Goal: Task Accomplishment & Management: Complete application form

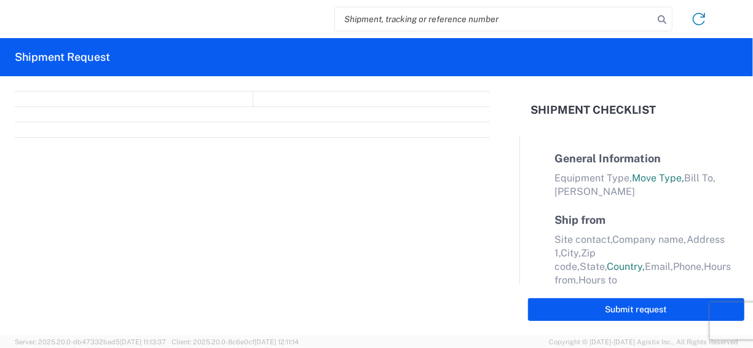
select select "FULL"
select select "LBS"
select select "IN"
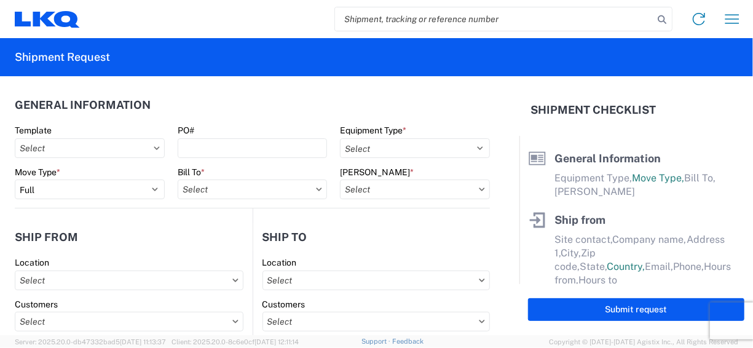
click at [385, 20] on input "search" at bounding box center [494, 18] width 318 height 23
paste input "56804876"
type input "56804876"
click at [658, 20] on icon at bounding box center [661, 19] width 17 height 17
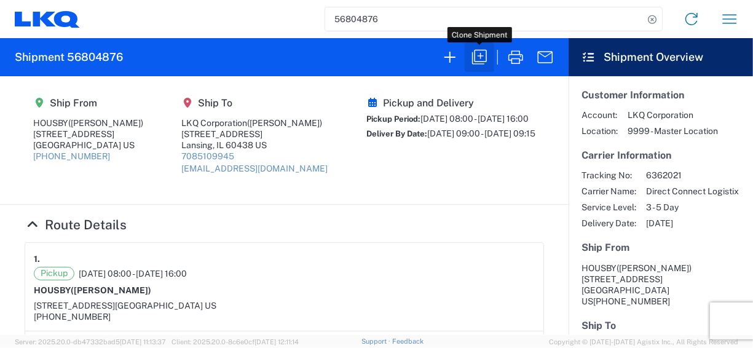
click at [484, 55] on icon "button" at bounding box center [480, 57] width 20 height 20
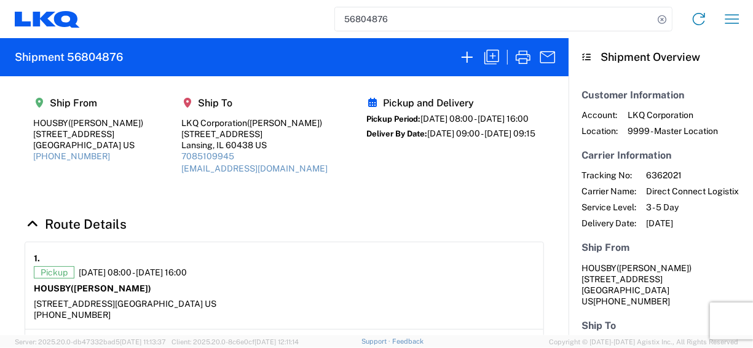
select select "FULL"
select select "US"
select select "LBS"
select select "IN"
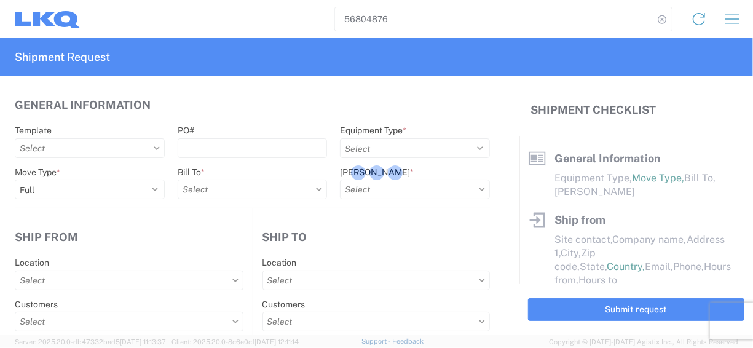
select select "STDV"
type input "[PERSON_NAME]"
type input "HOUSBY"
type input "[STREET_ADDRESS]"
type input "Des Moines"
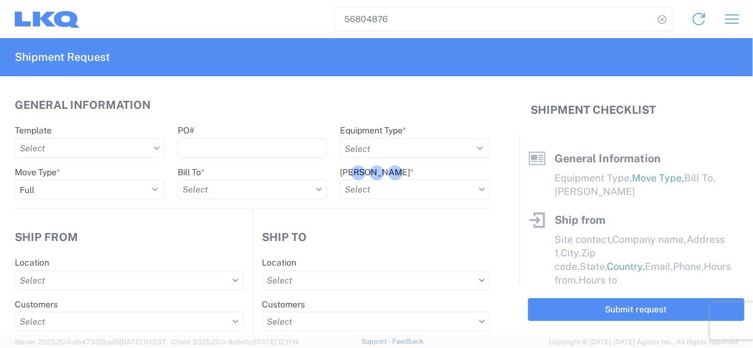
type input "50313"
type input "[PHONE_NUMBER]"
type input "08:00:00"
type input "16:00:00"
select select
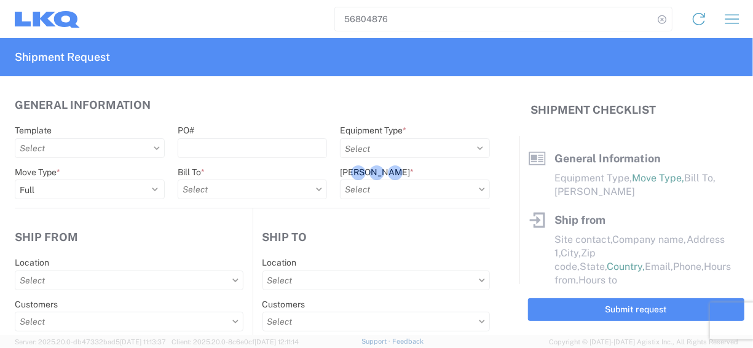
type input "[PERSON_NAME]"
type input "LKQ Corporation"
type input "[STREET_ADDRESS]"
type input "Suite 1"
type input "Lansing"
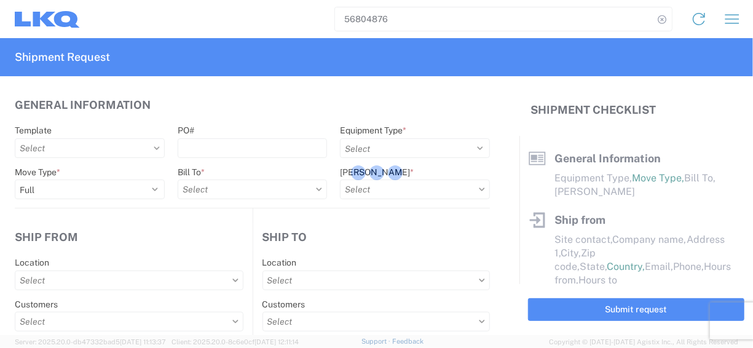
type input "60438"
type input "[EMAIL_ADDRESS][DOMAIN_NAME]"
type input "7085109945"
type input "09:00:00"
type input "09:15:00"
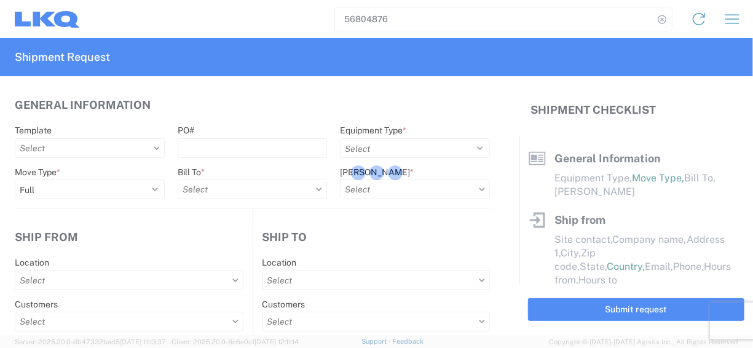
select select
type input "[PERSON_NAME]"
type input "[EMAIL_ADDRESS][DOMAIN_NAME]"
type input "7085109945"
type input "[DATE]"
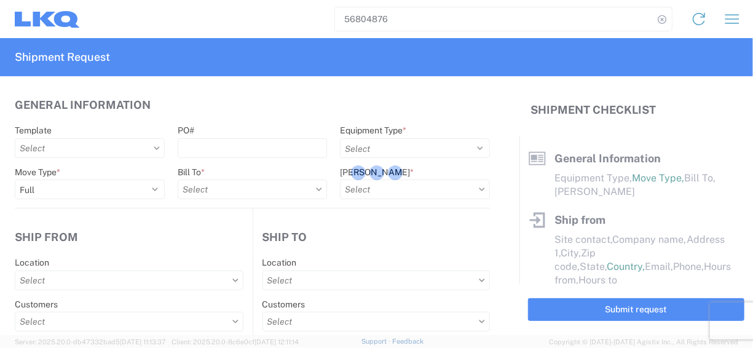
type input "[DATE]"
type textarea "14 ENGINES INV#1-9682 PO#5-25227"
type input "32562"
type input "Used Transmissions"
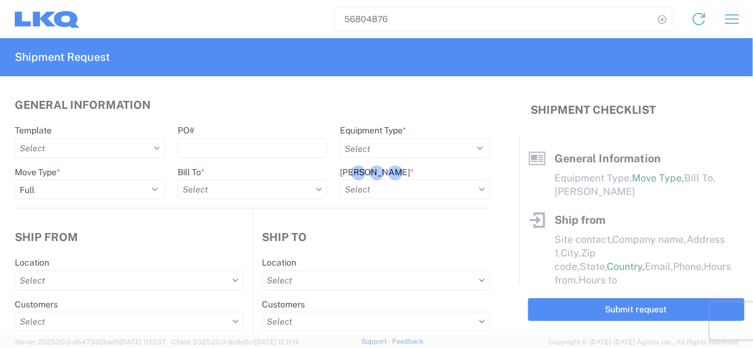
type input "14"
type input "40"
type input "48"
type input "1810 - LKQ Heavy Duty Truck Core"
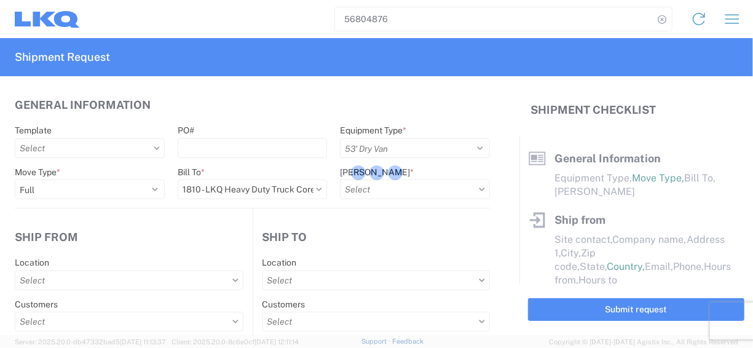
select select "IA"
select select
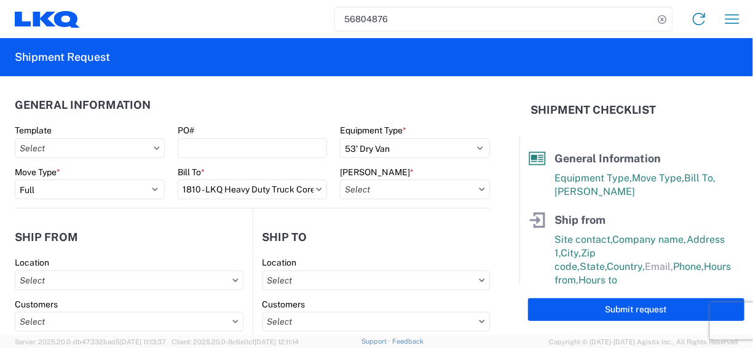
type input "1810-1100-50180-0000 - 1810 Freight In - Heavy Truck"
type input "1810 - LKQ Heavy Duty Truck Core"
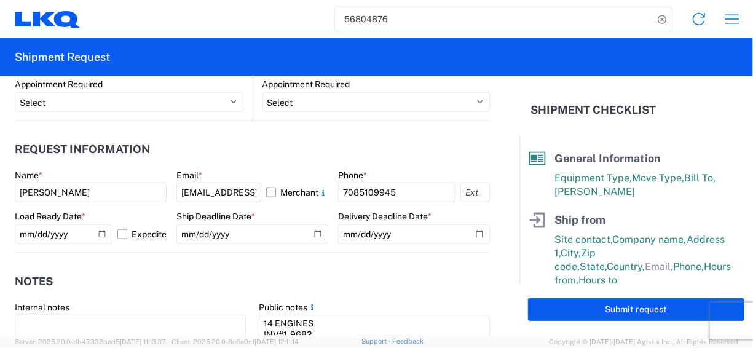
scroll to position [738, 0]
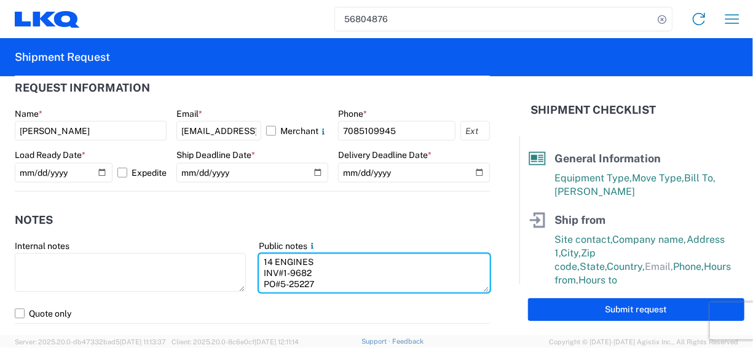
drag, startPoint x: 313, startPoint y: 280, endPoint x: 242, endPoint y: 254, distance: 75.6
click at [242, 254] on div "Internal notes Public notes 14 ENGINES INV#1-9682 PO#5-25227" at bounding box center [253, 271] width 488 height 63
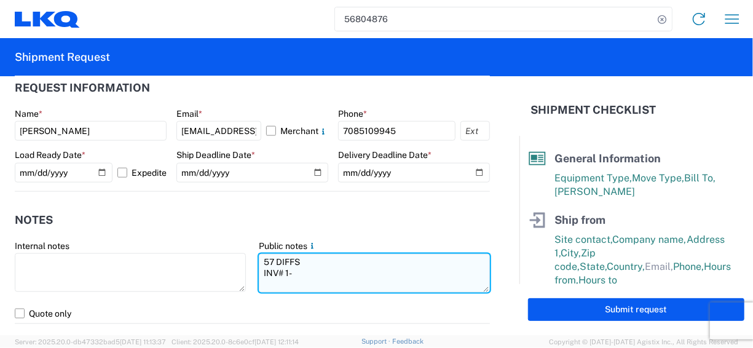
click at [298, 269] on textarea "57 DIFFS INV# 1-" at bounding box center [374, 273] width 231 height 39
paste textarea "9712 & 1-9713"
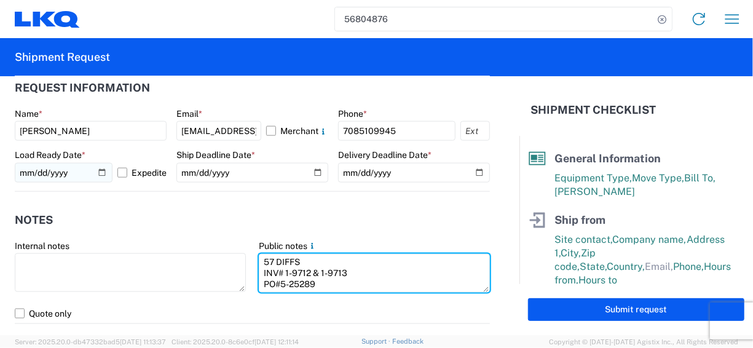
type textarea "57 DIFFS INV# 1-9712 & 1-9713 PO#5-25289"
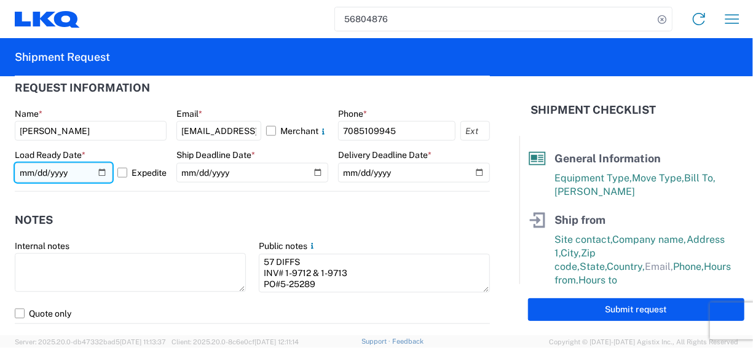
click at [98, 167] on input "[DATE]" at bounding box center [64, 173] width 98 height 20
type input "[DATE]"
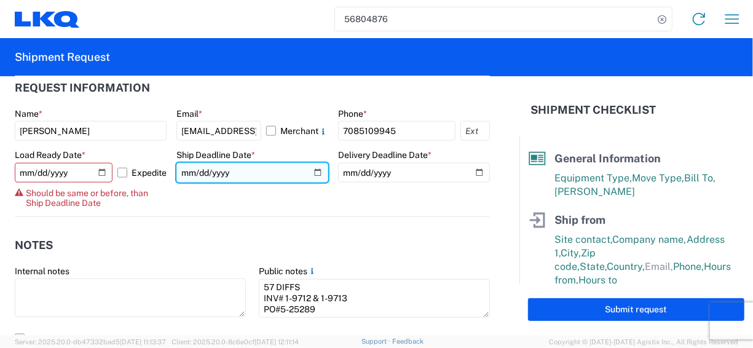
click at [313, 173] on input "[DATE]" at bounding box center [252, 173] width 152 height 20
type input "[DATE]"
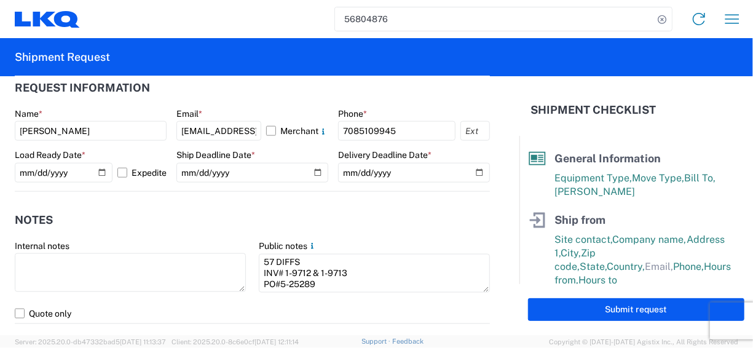
drag, startPoint x: 388, startPoint y: 210, endPoint x: 403, endPoint y: 210, distance: 14.1
click at [390, 210] on header "Notes" at bounding box center [252, 221] width 475 height 28
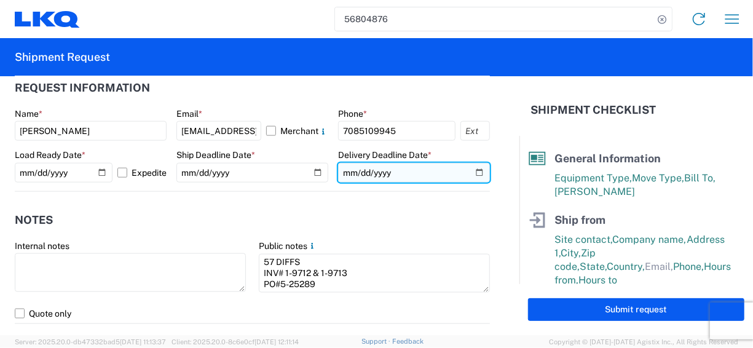
click at [473, 171] on input "[DATE]" at bounding box center [414, 173] width 152 height 20
type input "[DATE]"
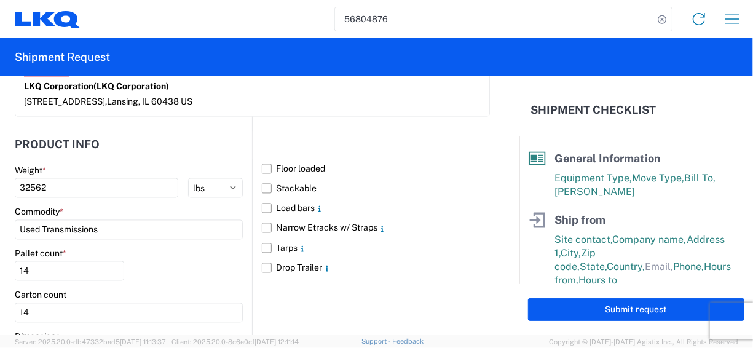
scroll to position [1229, 0]
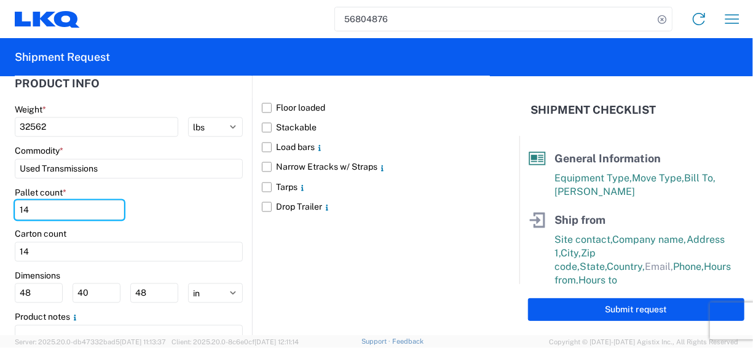
click at [0, 200] on html "56804876 Home Shipment request Shipment tracking Shipment Request General Infor…" at bounding box center [376, 174] width 753 height 348
type input "11"
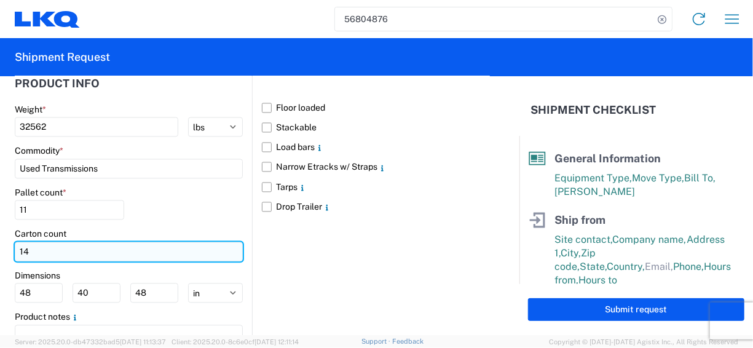
drag, startPoint x: 36, startPoint y: 250, endPoint x: 15, endPoint y: 250, distance: 20.9
click at [15, 250] on input "14" at bounding box center [129, 252] width 228 height 20
type input "11"
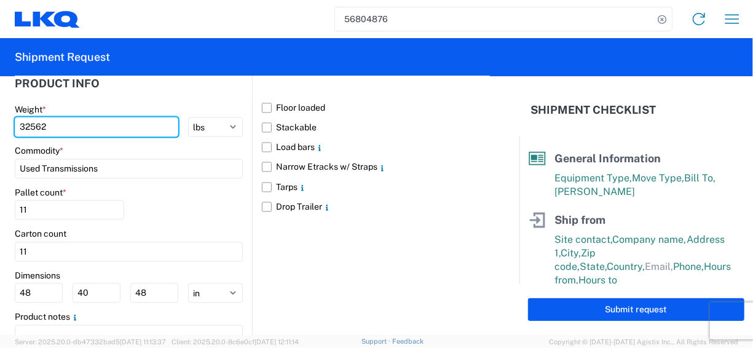
drag, startPoint x: 52, startPoint y: 124, endPoint x: -7, endPoint y: 125, distance: 59.0
click at [0, 125] on html "56804876 Home Shipment request Shipment tracking Shipment Request General Infor…" at bounding box center [376, 174] width 753 height 348
drag, startPoint x: 76, startPoint y: 126, endPoint x: 12, endPoint y: 125, distance: 63.9
click at [12, 125] on form "General Information Template PO# Equipment Type * Select 53’ Dry Van Flatbed Dr…" at bounding box center [259, 205] width 519 height 259
drag, startPoint x: 49, startPoint y: 124, endPoint x: 31, endPoint y: 125, distance: 17.3
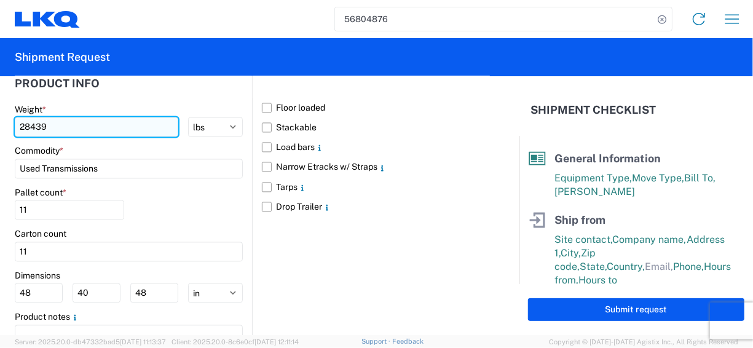
click at [31, 125] on input "28439" at bounding box center [96, 127] width 163 height 20
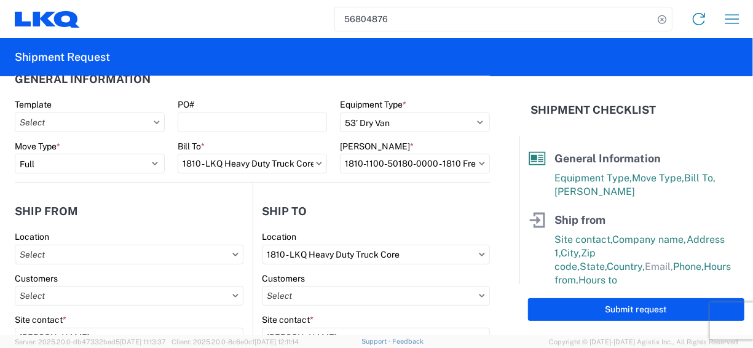
scroll to position [0, 0]
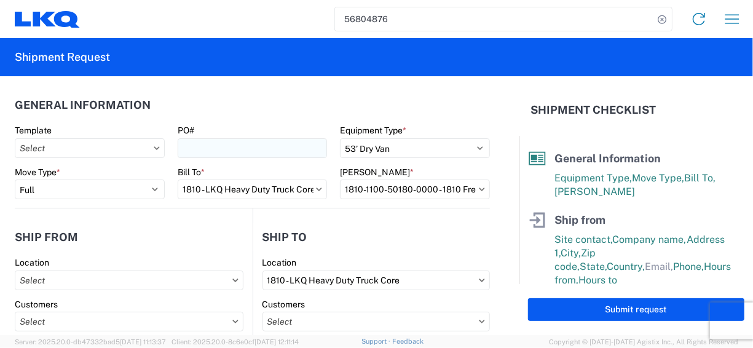
type input "28739"
click at [199, 146] on input "PO#" at bounding box center [253, 148] width 150 height 20
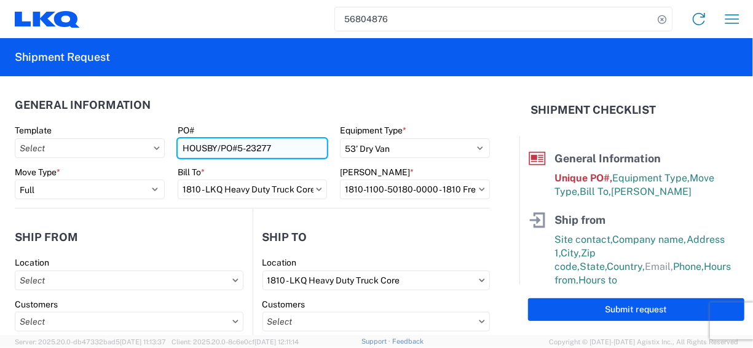
drag, startPoint x: 249, startPoint y: 147, endPoint x: 316, endPoint y: 149, distance: 67.0
click at [316, 149] on input "HOUSBY/PO#5-23277" at bounding box center [253, 148] width 150 height 20
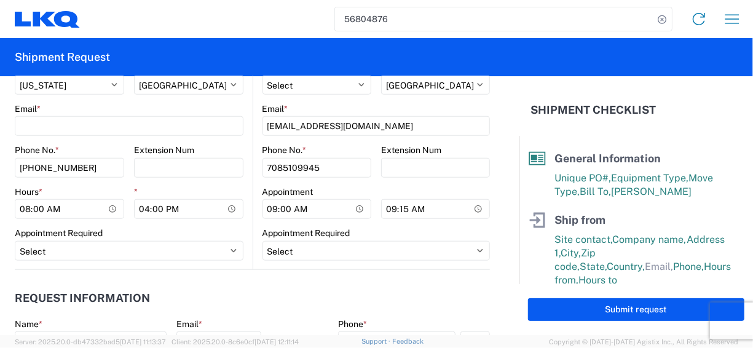
scroll to position [553, 0]
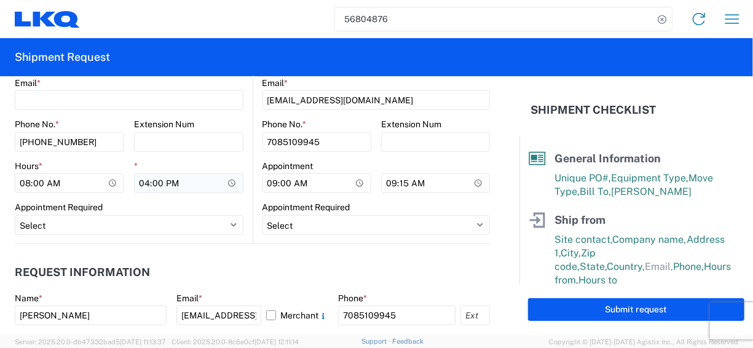
type input "HOUSBY/PO#5-25289"
click at [147, 184] on input "16:00:00" at bounding box center [188, 183] width 109 height 20
click at [268, 181] on input "09:00:00" at bounding box center [316, 183] width 109 height 20
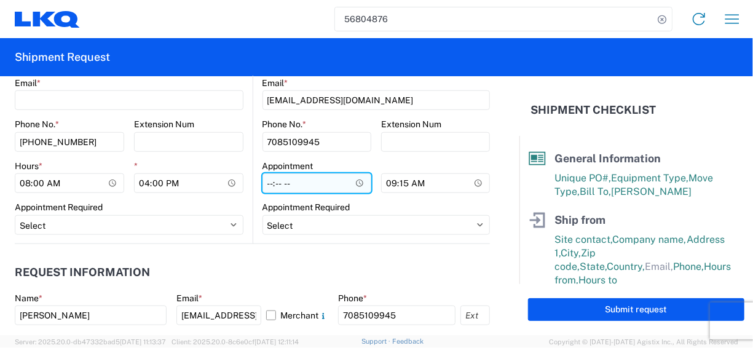
type input "08:00"
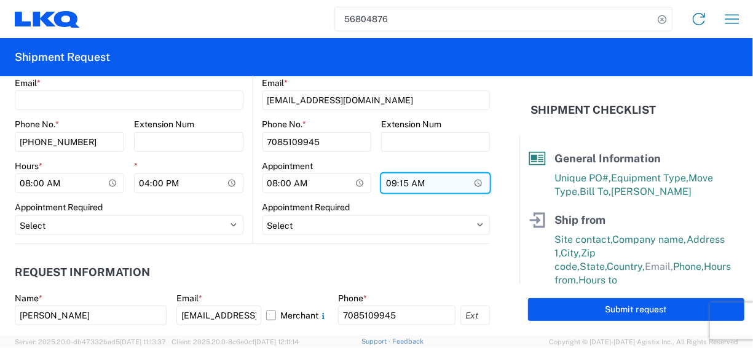
click at [387, 187] on input "09:15:00" at bounding box center [435, 183] width 109 height 20
type input "15:00"
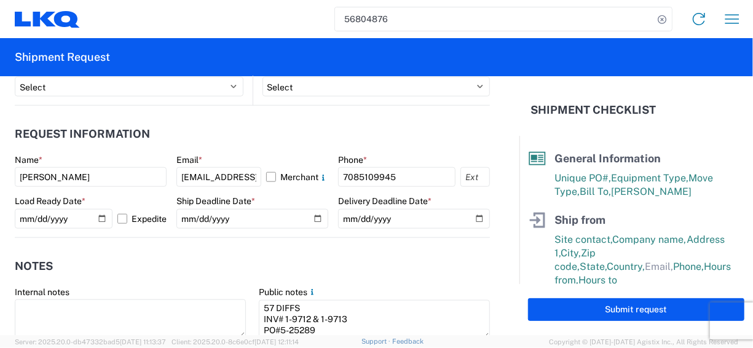
scroll to position [738, 0]
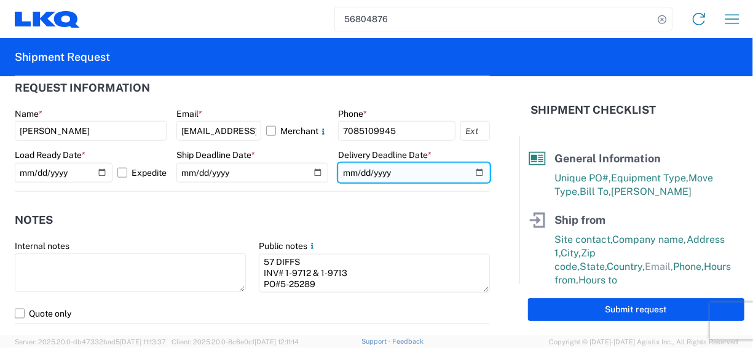
click at [470, 170] on input "[DATE]" at bounding box center [414, 173] width 152 height 20
type input "[DATE]"
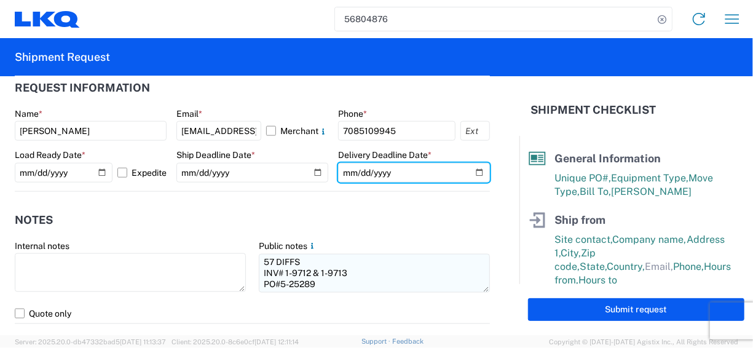
scroll to position [799, 0]
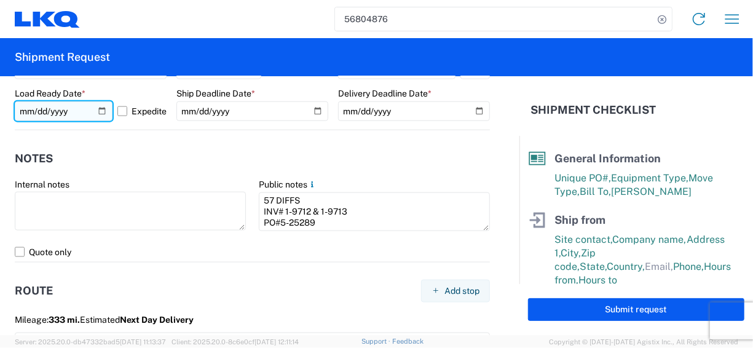
click at [100, 111] on input "[DATE]" at bounding box center [64, 111] width 98 height 20
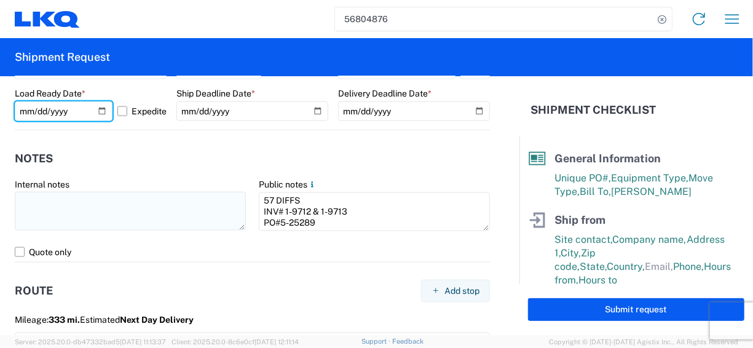
type input "[DATE]"
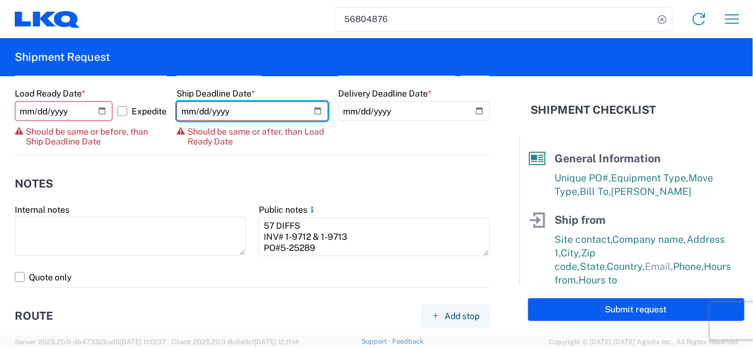
click at [312, 113] on input "[DATE]" at bounding box center [252, 111] width 152 height 20
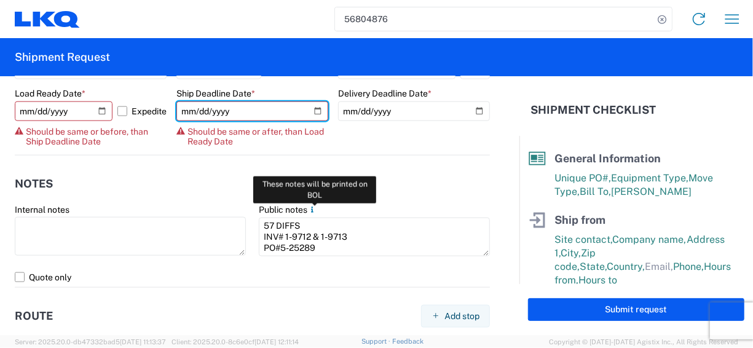
type input "[DATE]"
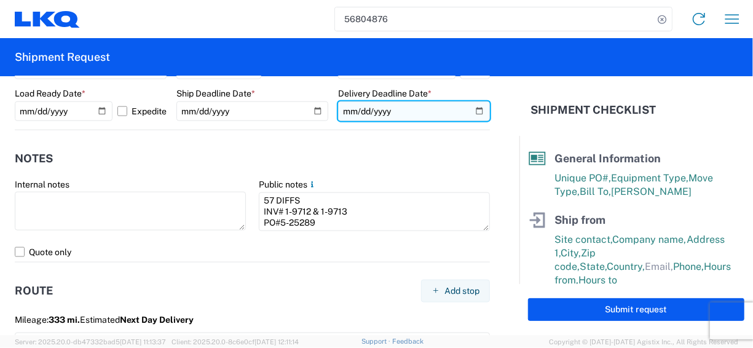
click at [471, 109] on input "[DATE]" at bounding box center [414, 111] width 152 height 20
type input "[DATE]"
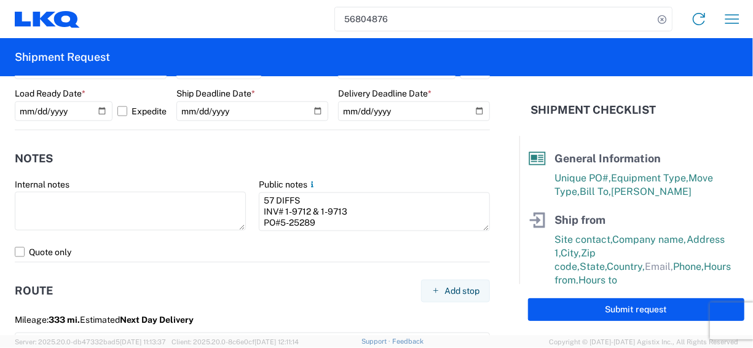
click at [427, 179] on div "Public notes" at bounding box center [374, 184] width 231 height 11
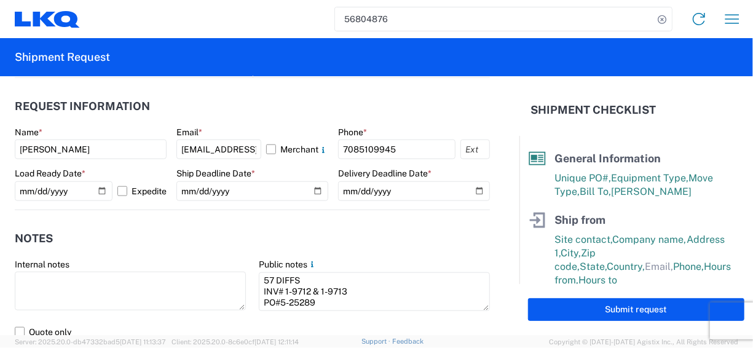
scroll to position [738, 0]
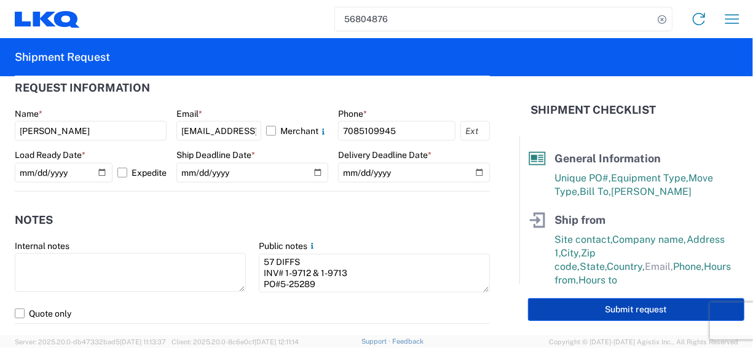
click at [624, 303] on button "Submit request" at bounding box center [636, 309] width 216 height 23
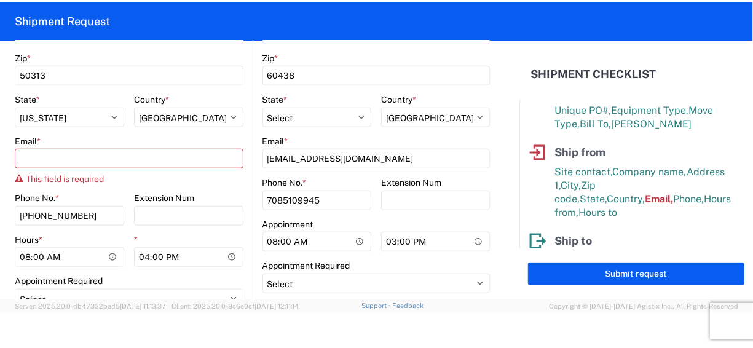
scroll to position [445, 0]
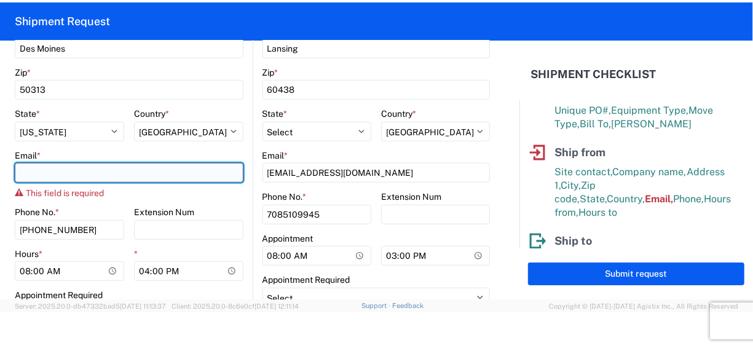
click at [39, 166] on input "Email *" at bounding box center [129, 173] width 229 height 20
type input "[EMAIL_ADDRESS][DOMAIN_NAME]"
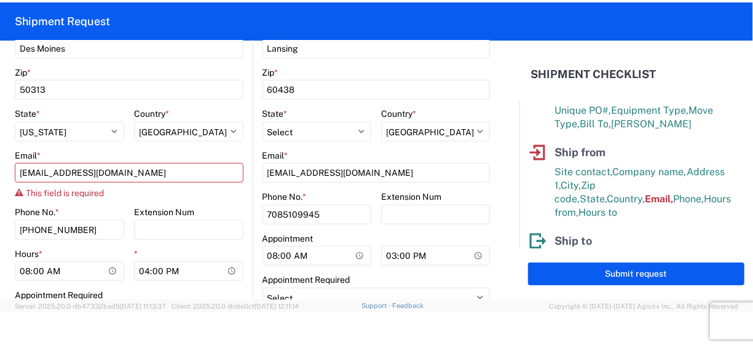
type input "Suite 1"
select select "IL"
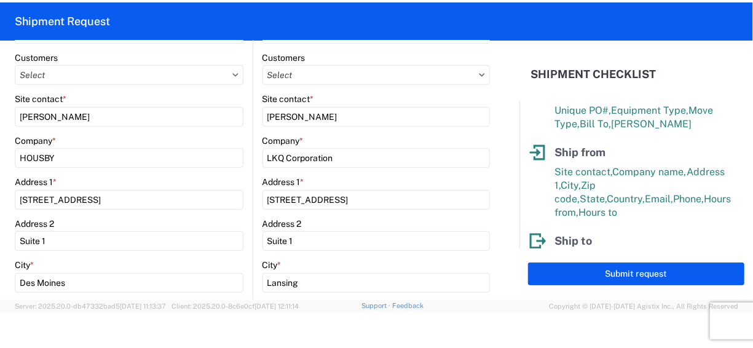
scroll to position [199, 0]
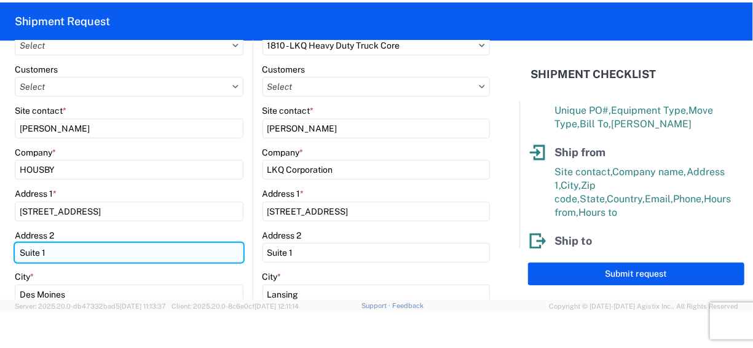
drag, startPoint x: 30, startPoint y: 246, endPoint x: 18, endPoint y: 246, distance: 11.1
click at [18, 246] on input "Suite 1" at bounding box center [129, 253] width 229 height 20
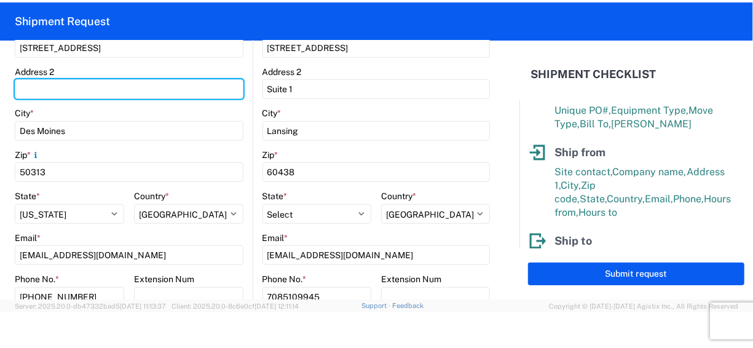
scroll to position [384, 0]
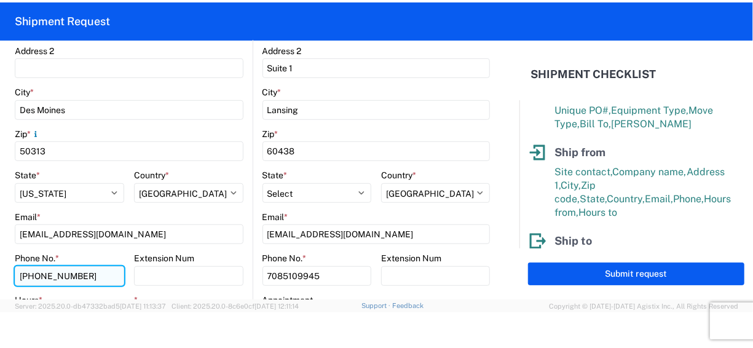
drag, startPoint x: 81, startPoint y: 277, endPoint x: 33, endPoint y: 277, distance: 47.9
click at [33, 277] on input "[PHONE_NUMBER]" at bounding box center [69, 276] width 109 height 20
type input "5152996265"
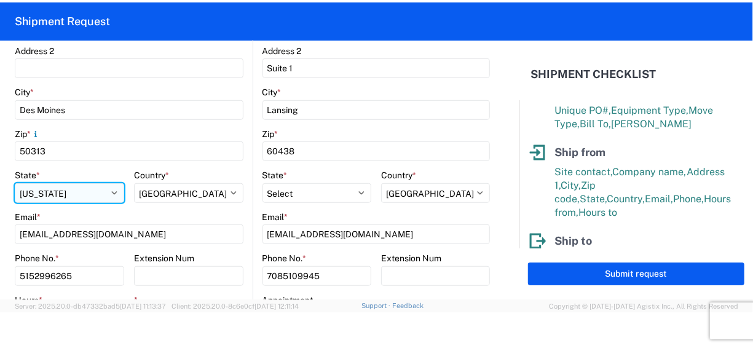
click at [80, 194] on select "Select [US_STATE] [US_STATE] [US_STATE] [US_STATE] Armed Forces Americas Armed …" at bounding box center [69, 193] width 109 height 20
select select "IA"
click at [15, 183] on select "Select [US_STATE] [US_STATE] [US_STATE] [US_STATE] Armed Forces Americas Armed …" at bounding box center [69, 193] width 109 height 20
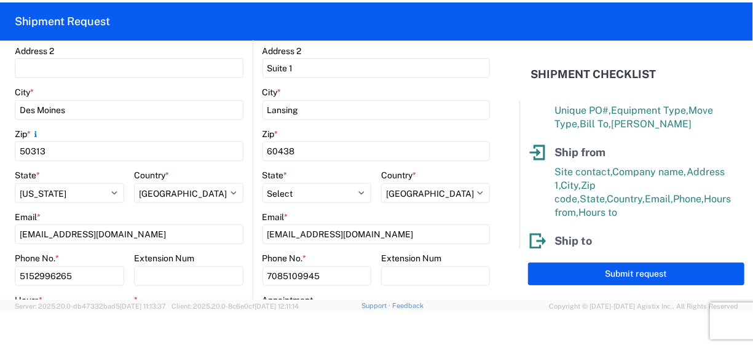
click at [492, 169] on form "General Information Template PO# HOUSBY/PO#5-25289 Equipment Type * Select 53’ …" at bounding box center [259, 170] width 519 height 259
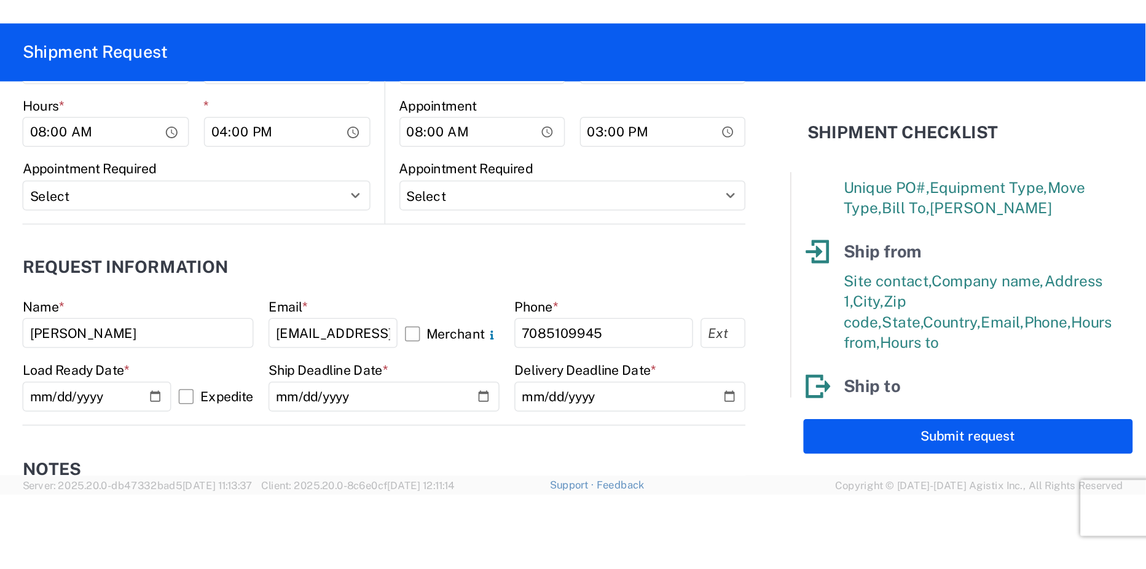
scroll to position [629, 0]
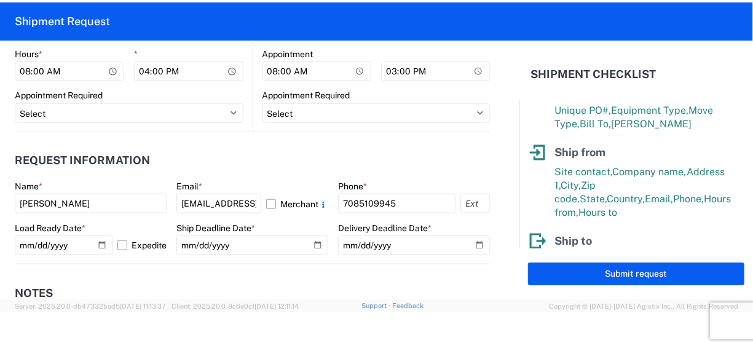
click at [592, 266] on button "Submit request" at bounding box center [636, 273] width 216 height 23
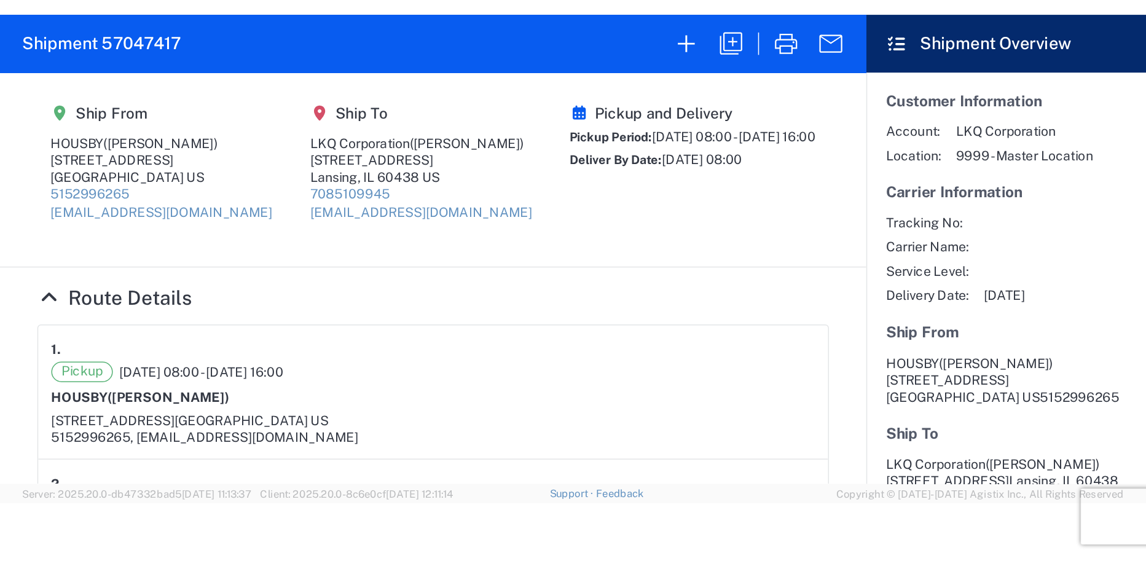
scroll to position [36, 0]
